Goal: Go to known website: Go to known website

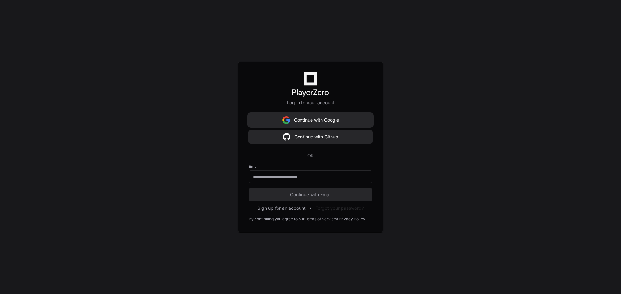
click at [305, 121] on button "Continue with Google" at bounding box center [310, 120] width 123 height 13
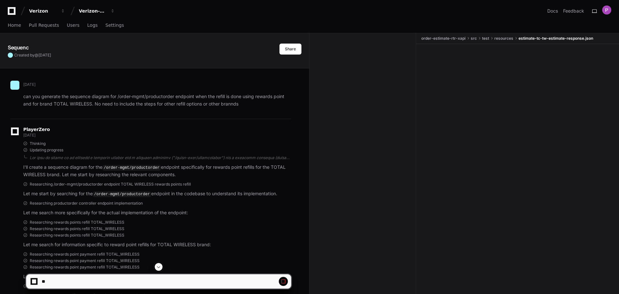
click at [158, 268] on span at bounding box center [158, 267] width 5 height 5
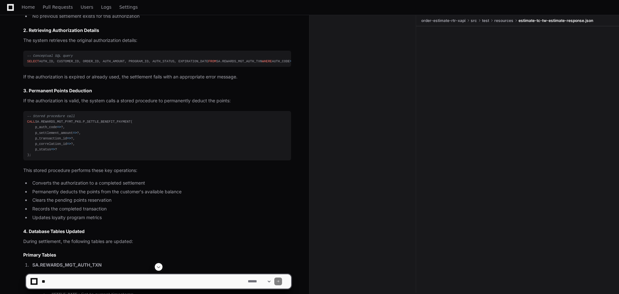
scroll to position [15506, 0]
